Goal: Information Seeking & Learning: Learn about a topic

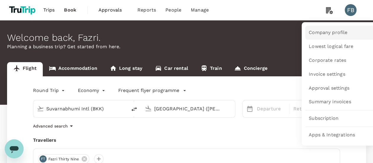
click at [325, 33] on span "Company profile" at bounding box center [328, 32] width 39 height 7
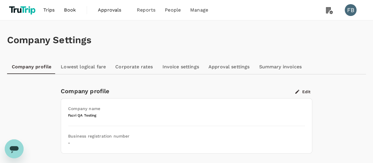
click at [87, 66] on link "Lowest logical fare" at bounding box center [83, 67] width 55 height 14
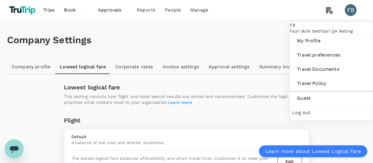
click at [308, 116] on span "Log out" at bounding box center [332, 112] width 78 height 7
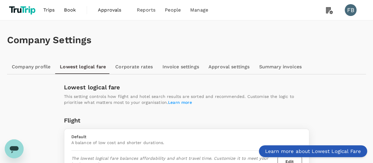
click at [307, 148] on link "Learn more about Lowest Logical Fare" at bounding box center [313, 151] width 108 height 12
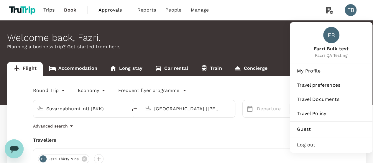
click at [320, 143] on span "Log out" at bounding box center [331, 144] width 68 height 7
